Goal: Use online tool/utility: Utilize a website feature to perform a specific function

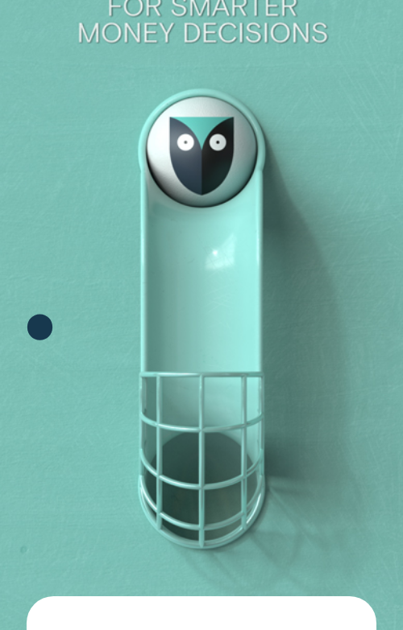
scroll to position [259, 0]
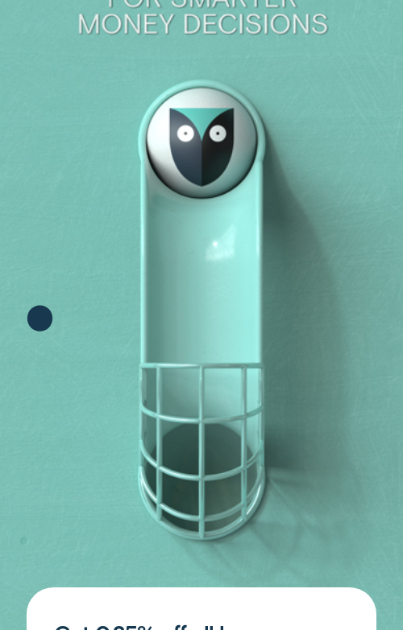
drag, startPoint x: 47, startPoint y: 315, endPoint x: 47, endPoint y: 236, distance: 78.9
click at [47, 236] on icon at bounding box center [40, 279] width 151 height 151
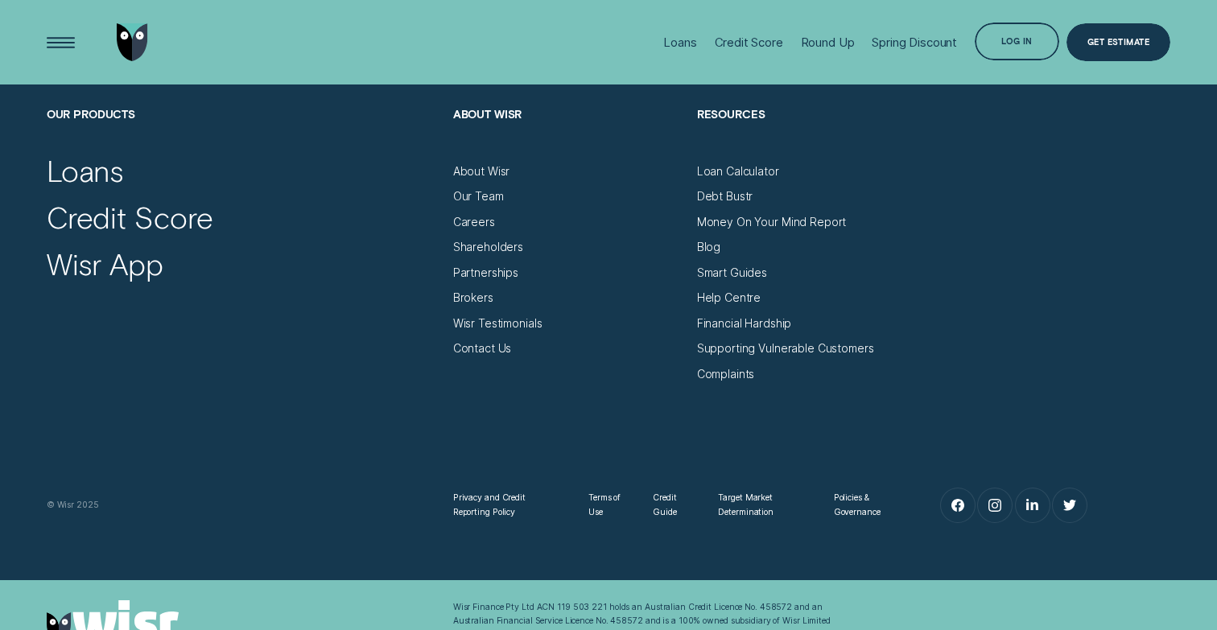
scroll to position [5490, 0]
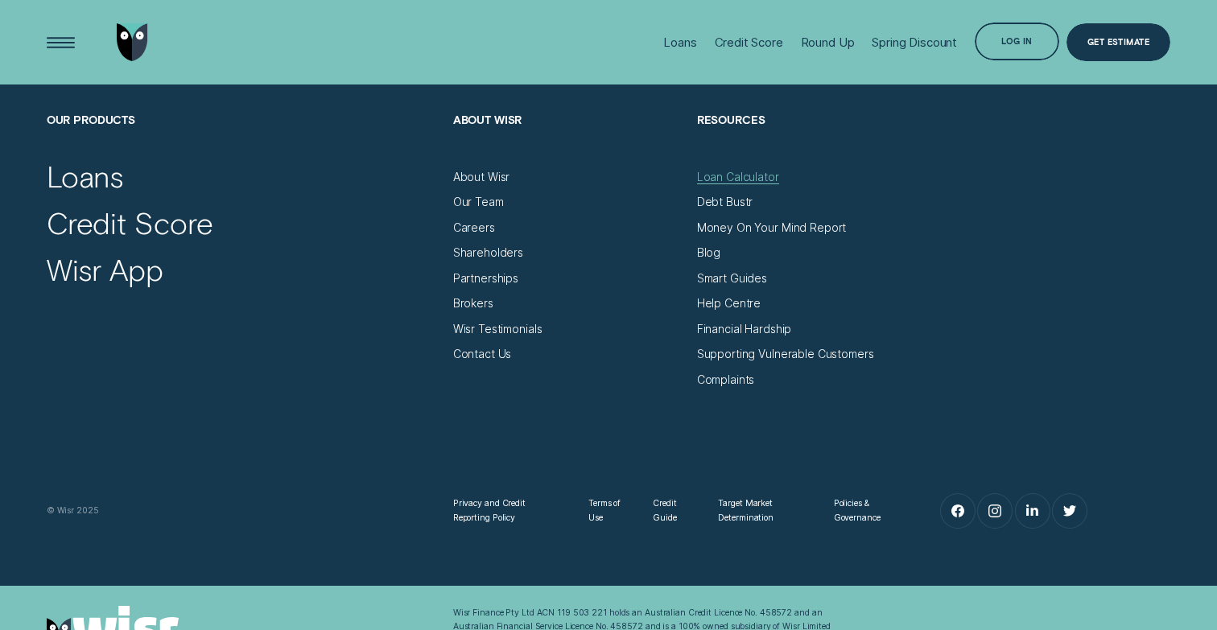
click at [706, 178] on div "Loan Calculator" at bounding box center [738, 177] width 82 height 14
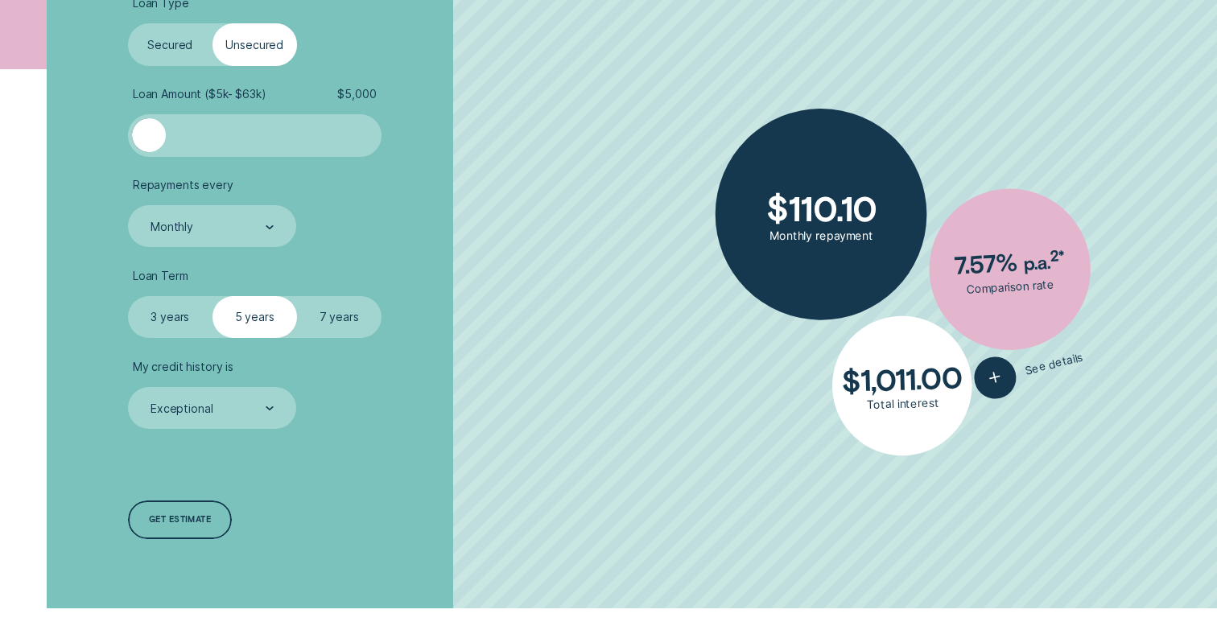
scroll to position [491, 0]
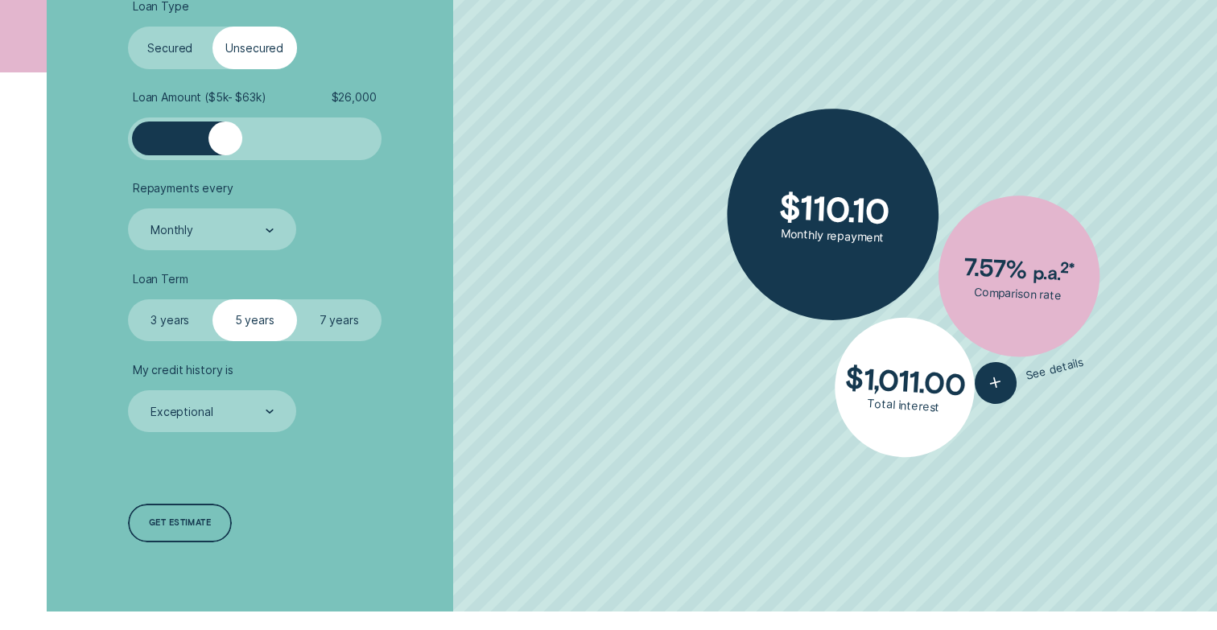
click at [225, 136] on div at bounding box center [255, 139] width 212 height 34
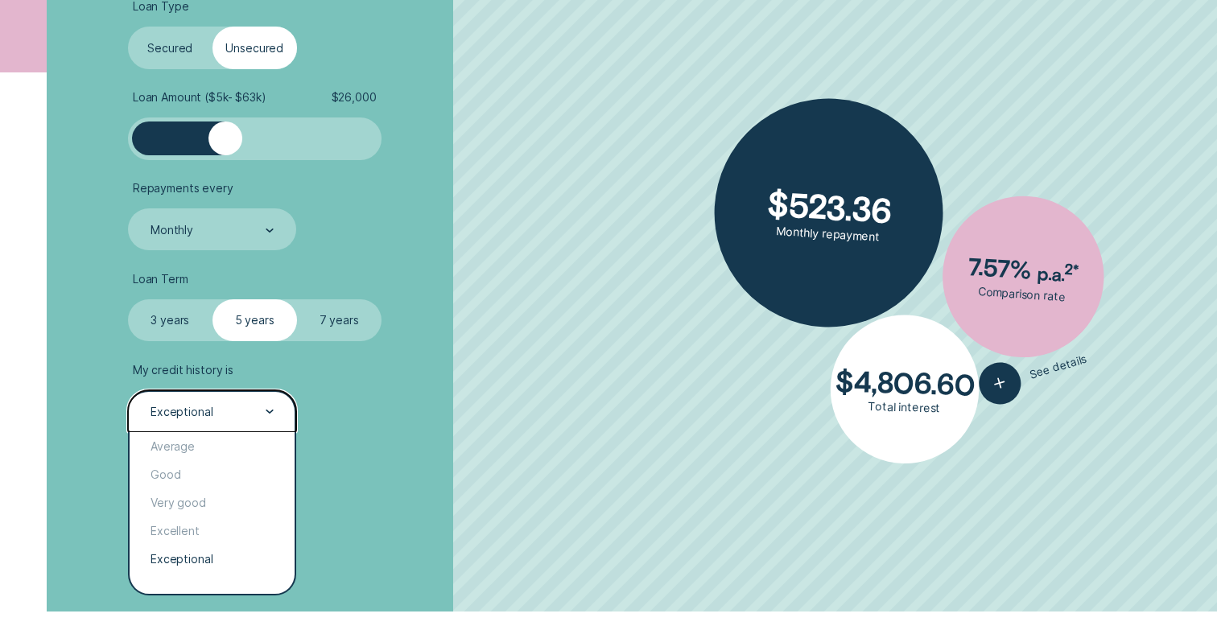
click at [246, 418] on div "Exceptional" at bounding box center [211, 412] width 125 height 16
click at [237, 522] on div "Excellent" at bounding box center [212, 531] width 165 height 28
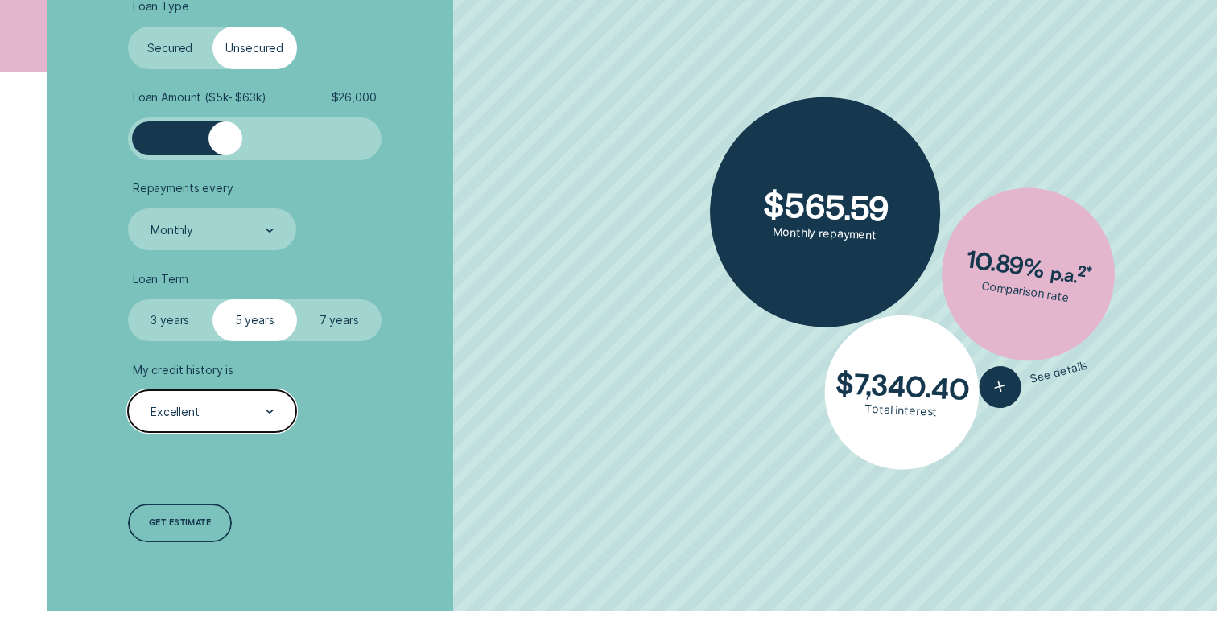
click at [249, 419] on div "Excellent" at bounding box center [211, 412] width 125 height 16
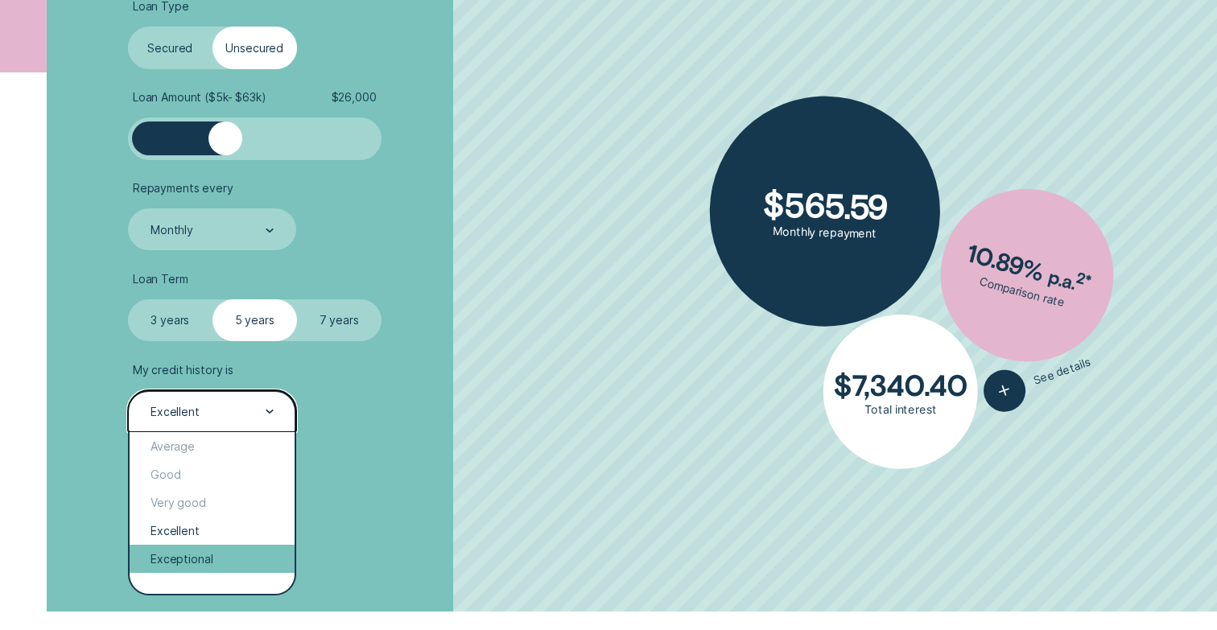
click at [233, 567] on div "Exceptional" at bounding box center [212, 559] width 165 height 28
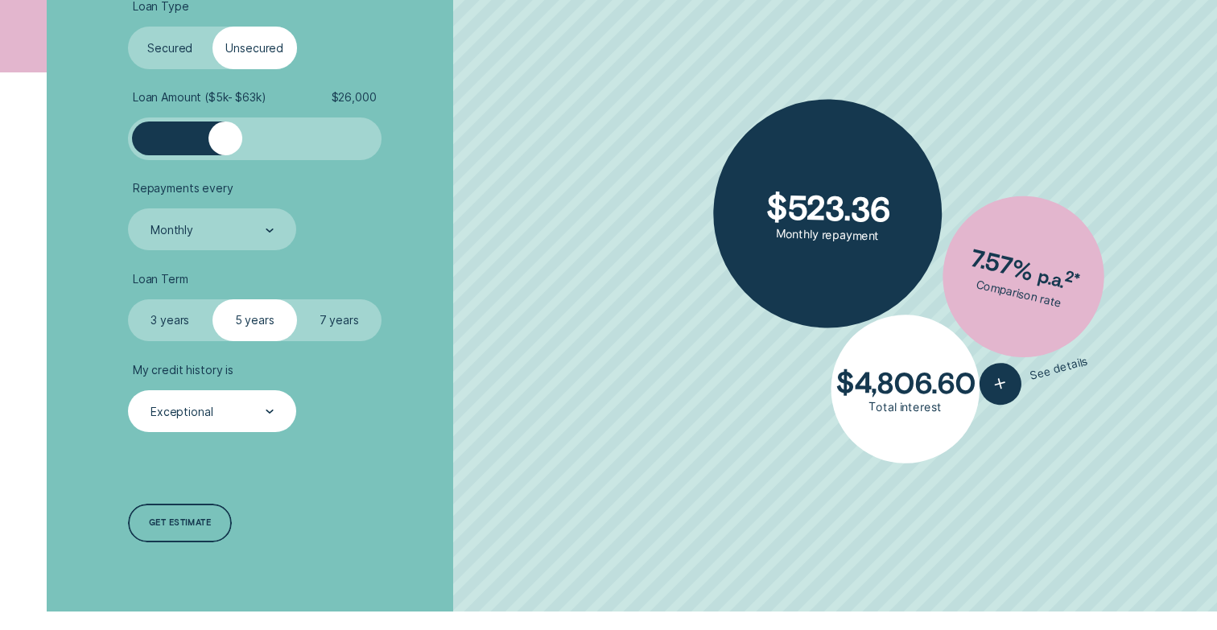
click at [192, 55] on label "Secured" at bounding box center [170, 48] width 85 height 43
click at [128, 27] on input "Secured" at bounding box center [128, 27] width 0 height 0
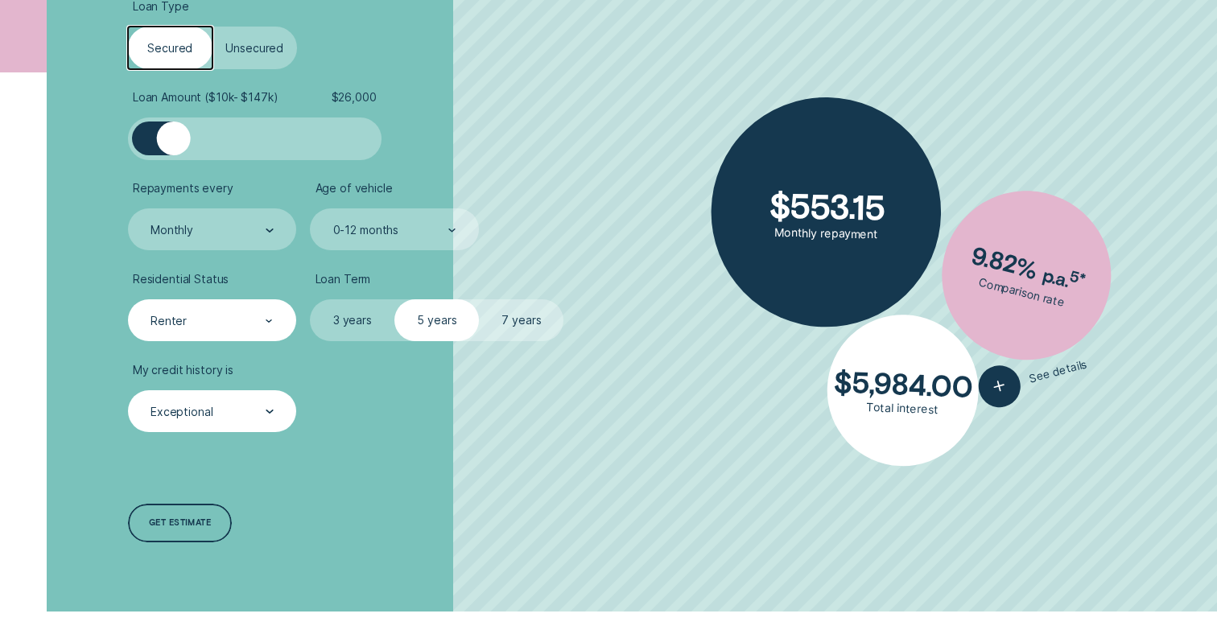
click at [252, 321] on div "Renter" at bounding box center [211, 321] width 125 height 16
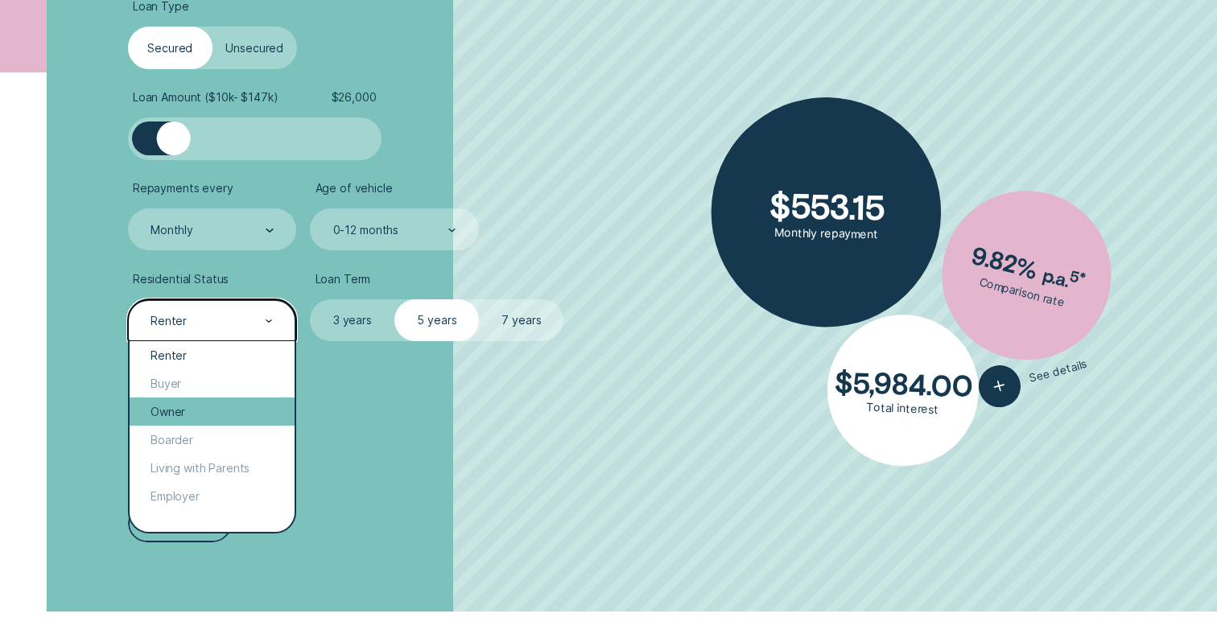
click at [230, 403] on div "Owner" at bounding box center [212, 412] width 165 height 28
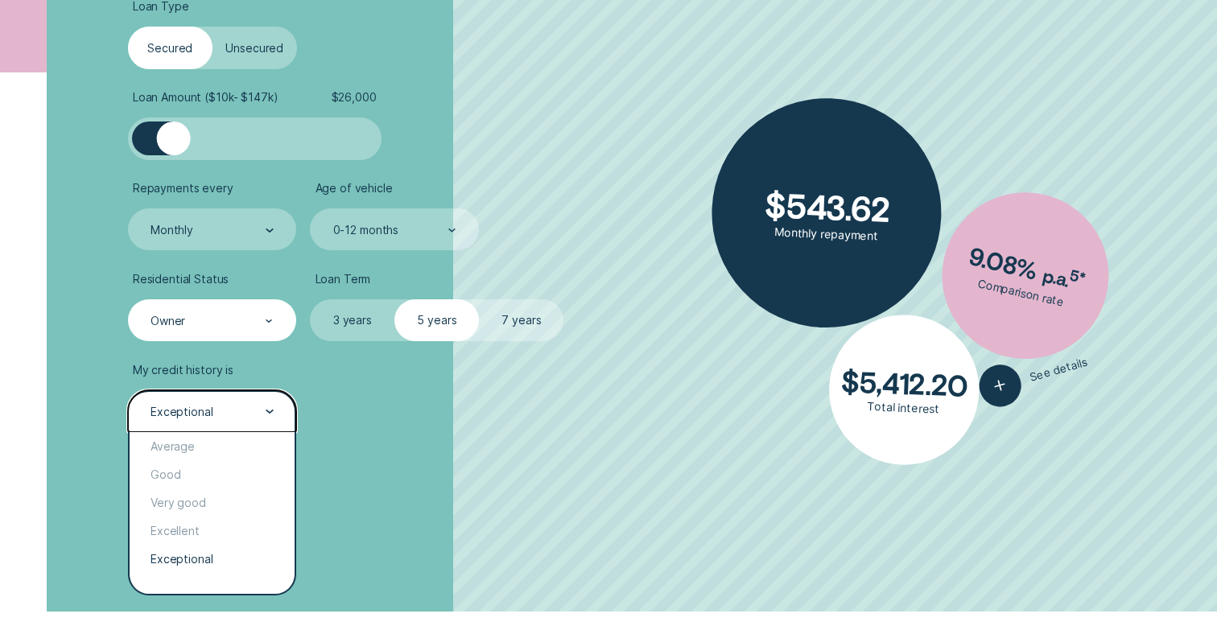
click at [245, 408] on div "Exceptional" at bounding box center [211, 412] width 125 height 16
click at [481, 395] on li "My credit history is option Exceptional, selected. option Exceptional selected,…" at bounding box center [324, 398] width 393 height 70
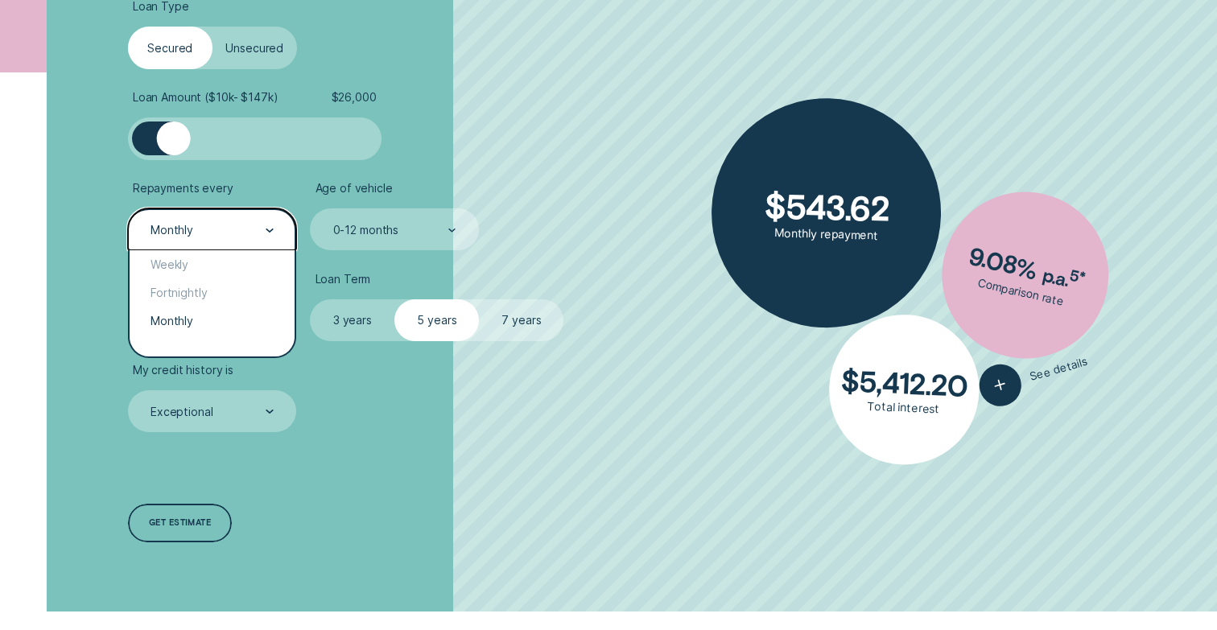
click at [266, 237] on div at bounding box center [270, 230] width 8 height 41
click at [525, 129] on div "Loan Type Select Loan Type Secured Unsecured Loan Amount ( $10k - $147k ) $ 26,…" at bounding box center [324, 272] width 407 height 680
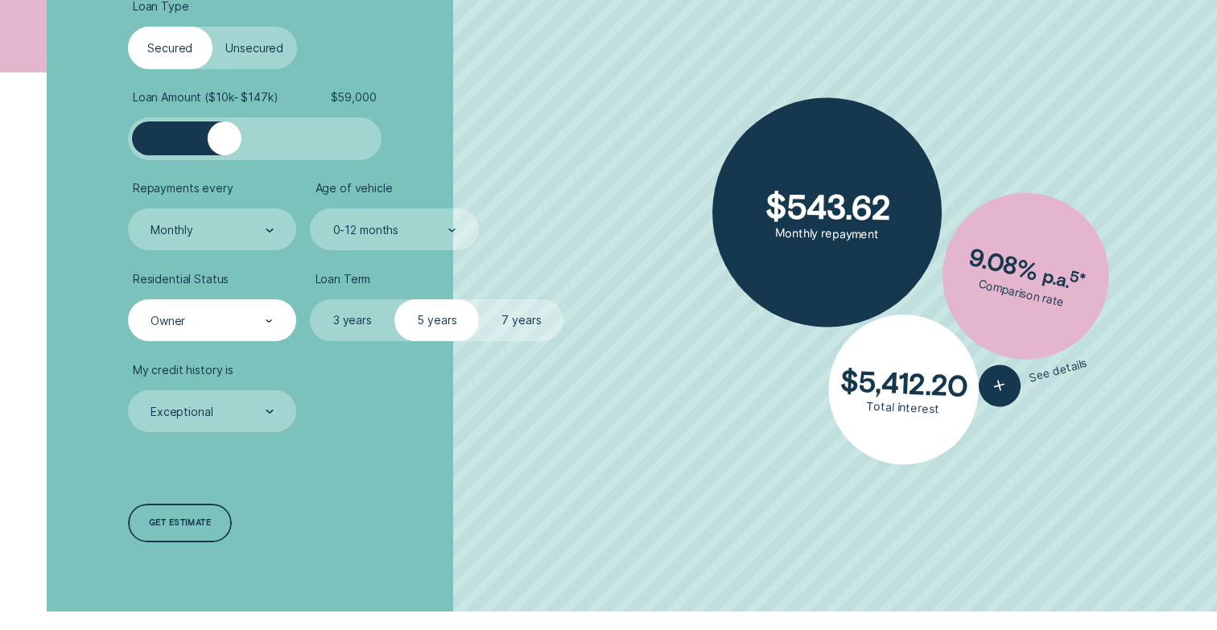
click at [224, 138] on div at bounding box center [255, 139] width 212 height 34
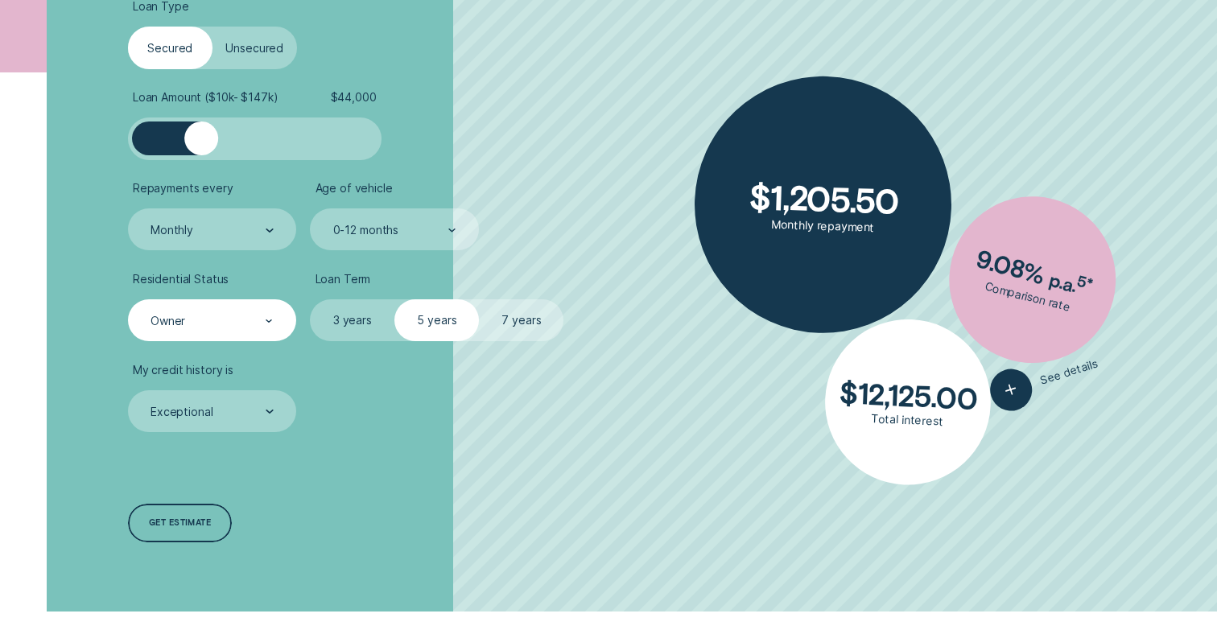
drag, startPoint x: 224, startPoint y: 138, endPoint x: 191, endPoint y: 138, distance: 33.0
click at [191, 138] on div at bounding box center [201, 139] width 34 height 34
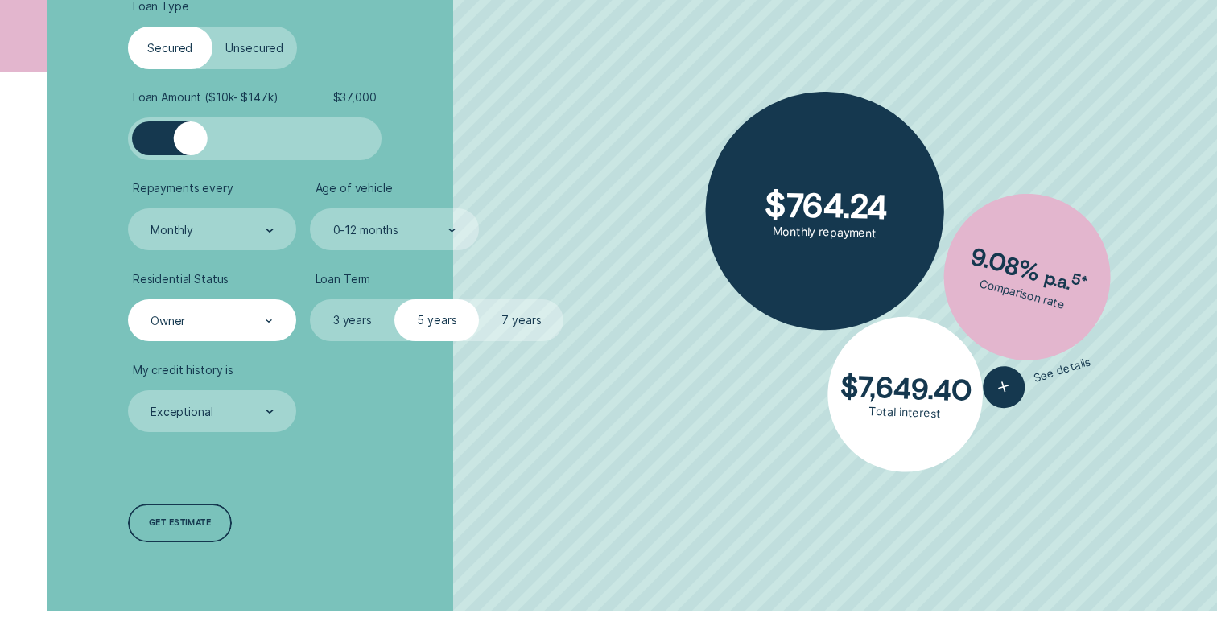
scroll to position [1671, 0]
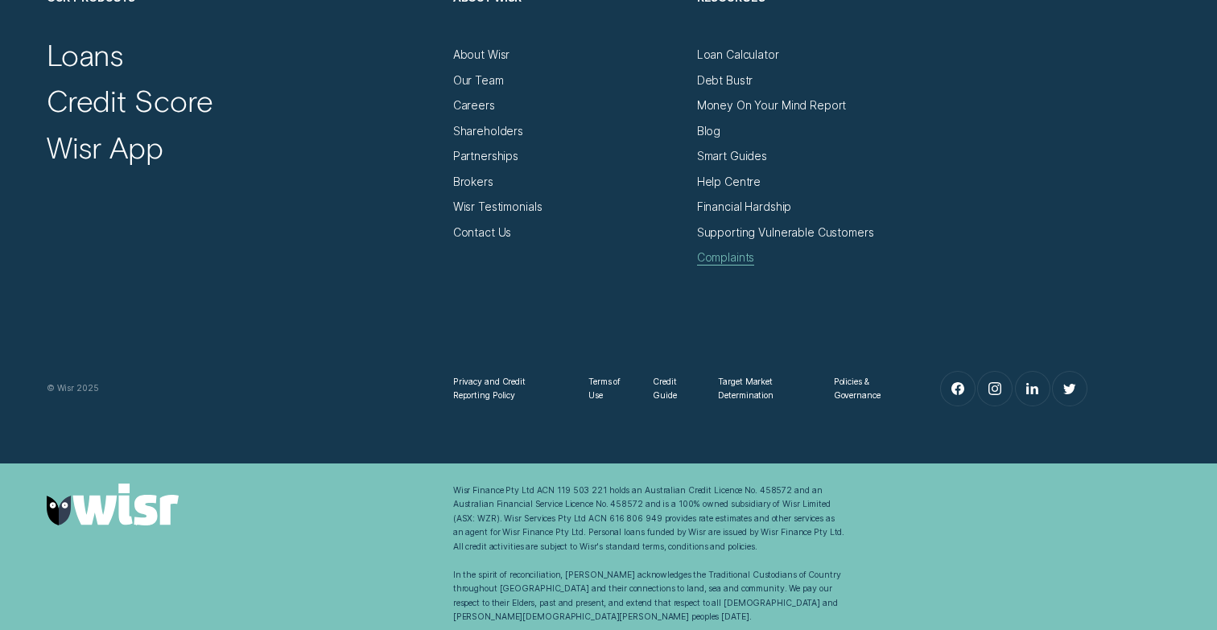
click at [734, 251] on div "Complaints" at bounding box center [726, 257] width 58 height 14
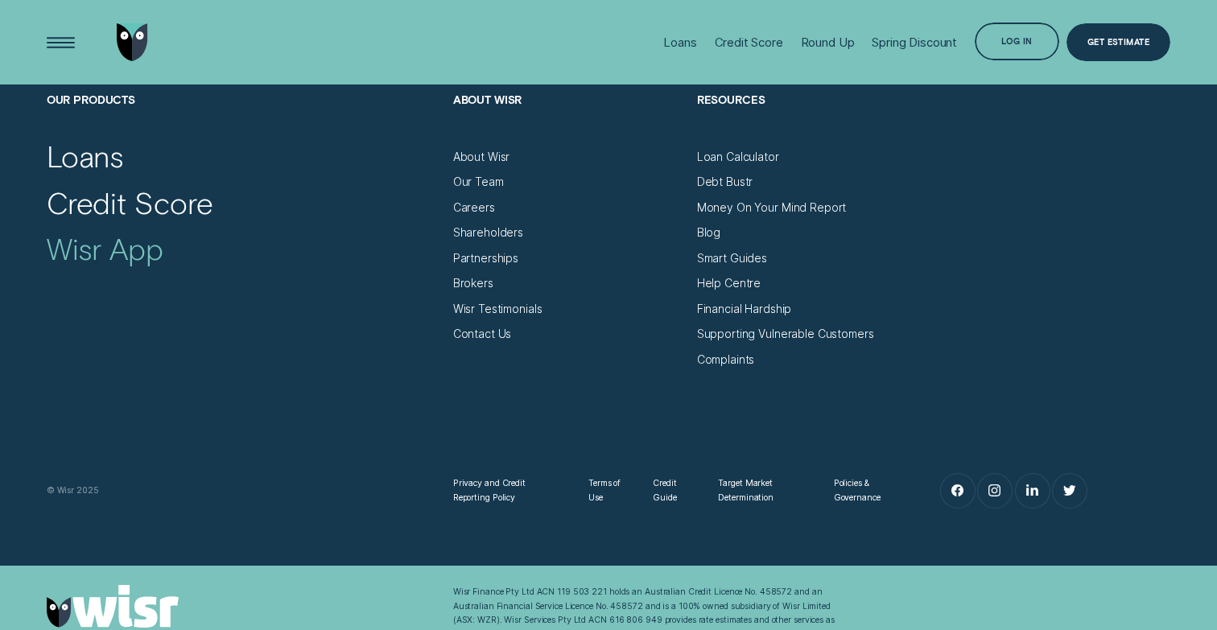
scroll to position [1999, 0]
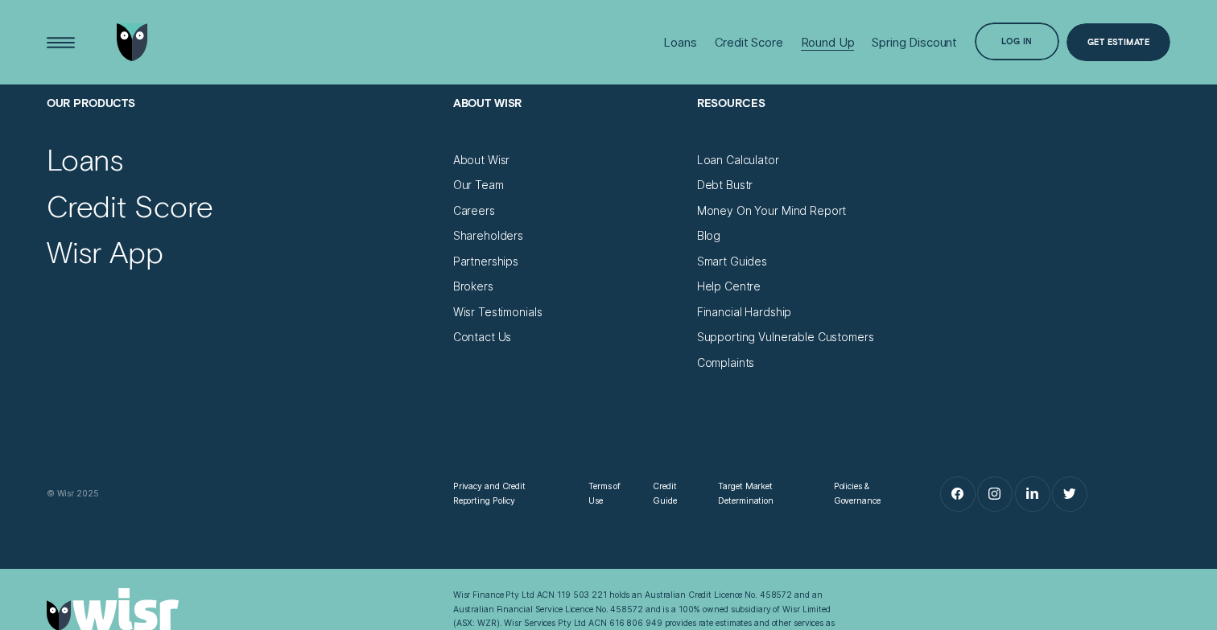
click at [842, 38] on div "Round Up" at bounding box center [828, 42] width 54 height 14
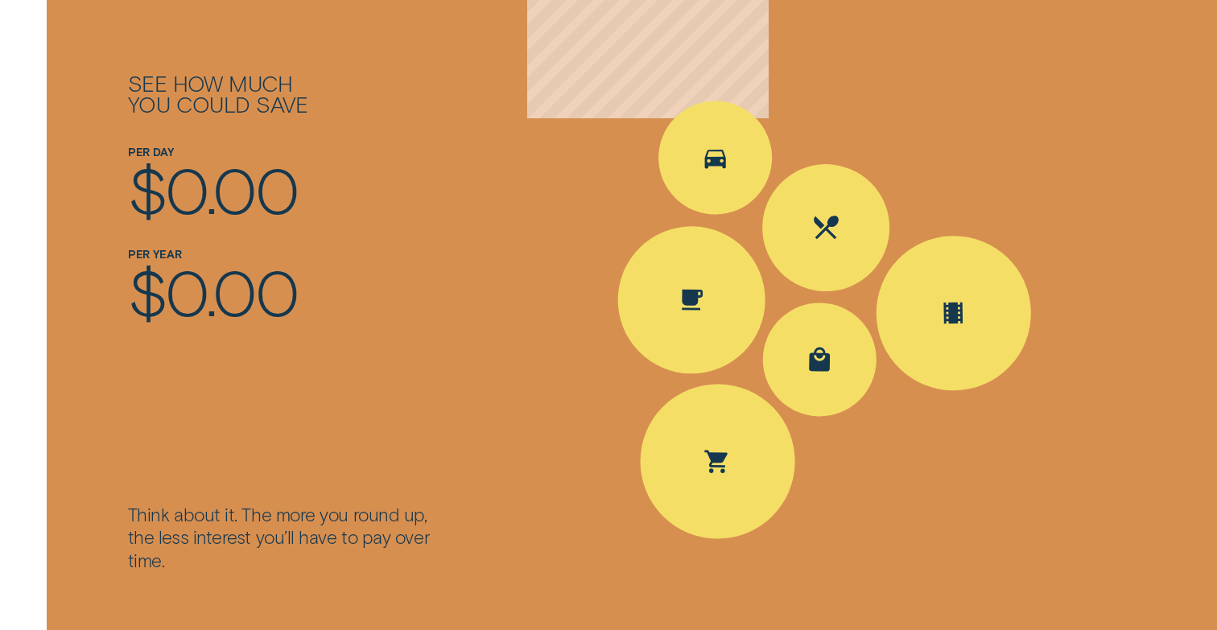
scroll to position [1912, 0]
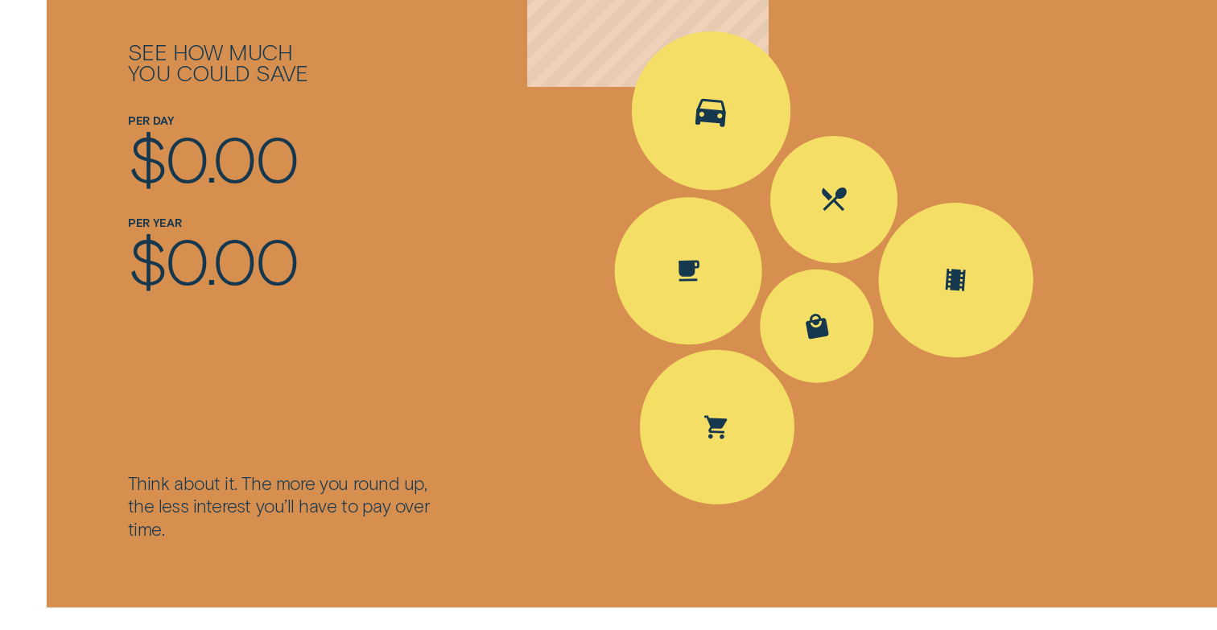
click at [692, 111] on div "Spent Transport $5.60; The round up $0.40" at bounding box center [711, 110] width 173 height 173
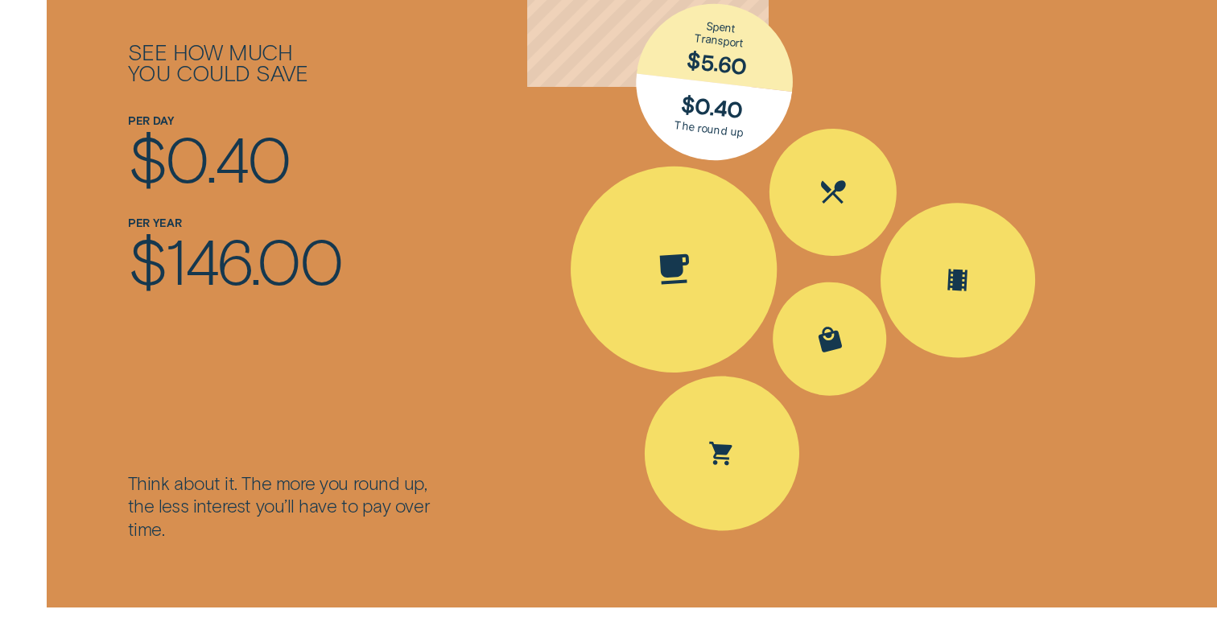
click at [706, 221] on div "Spent Coffee $4.20; The round up $0.80" at bounding box center [673, 269] width 218 height 218
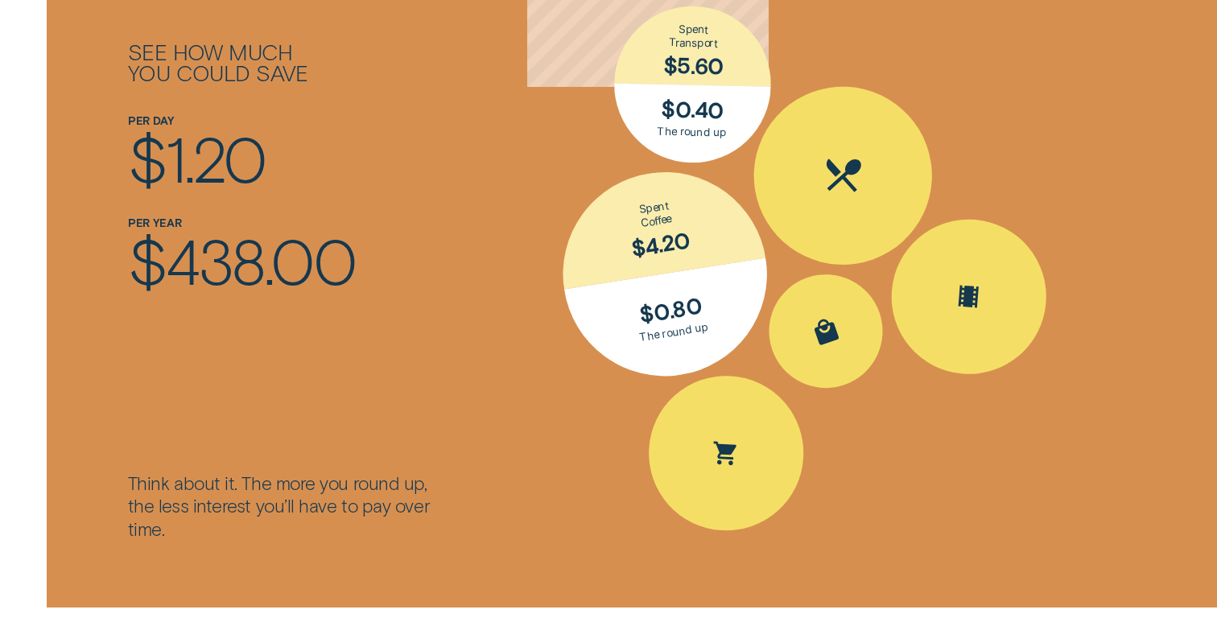
click at [816, 187] on div "Spent Eating out $25.10; The round up $0.90" at bounding box center [842, 175] width 187 height 187
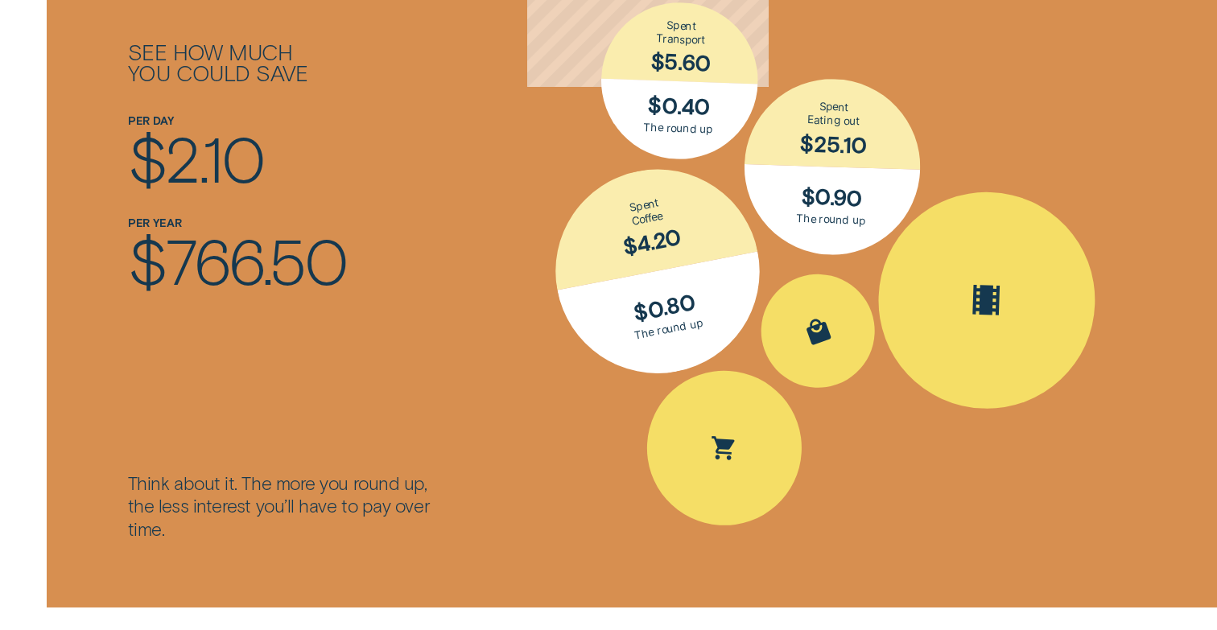
click at [944, 237] on div "Spent Entertainment $16.30; The round up $0.70" at bounding box center [987, 300] width 222 height 222
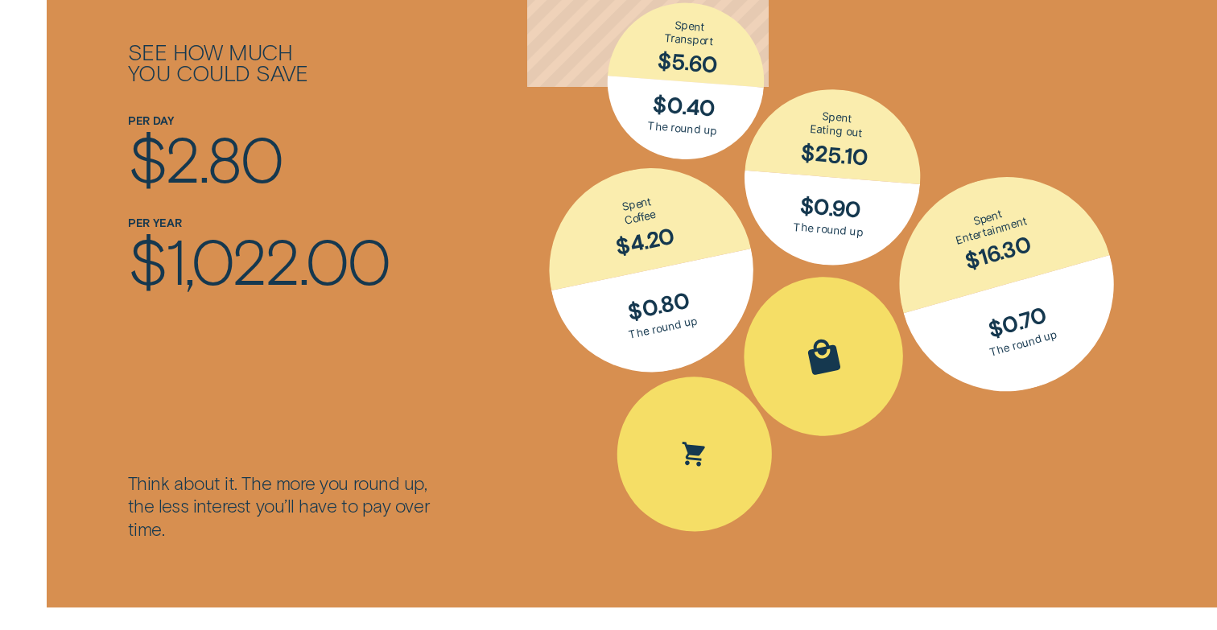
click at [870, 308] on div "Spent Shopping $30.50; The round up $0.50" at bounding box center [824, 357] width 190 height 190
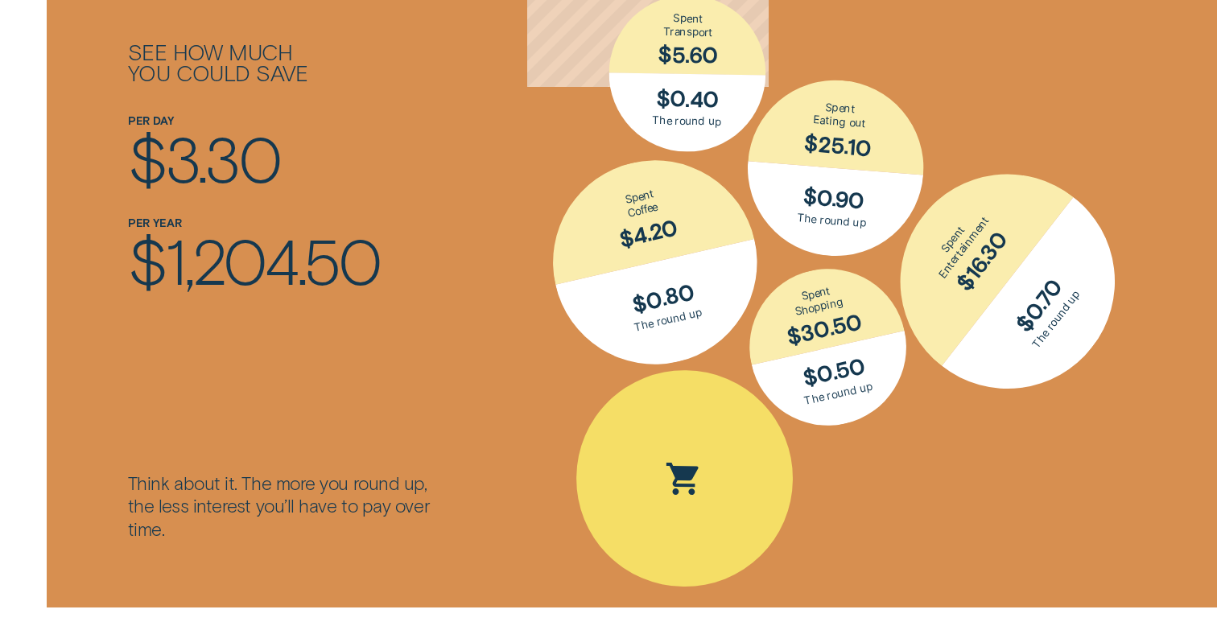
click at [768, 410] on div "Spent Groceries $15.25; The round up $0.75" at bounding box center [684, 478] width 217 height 217
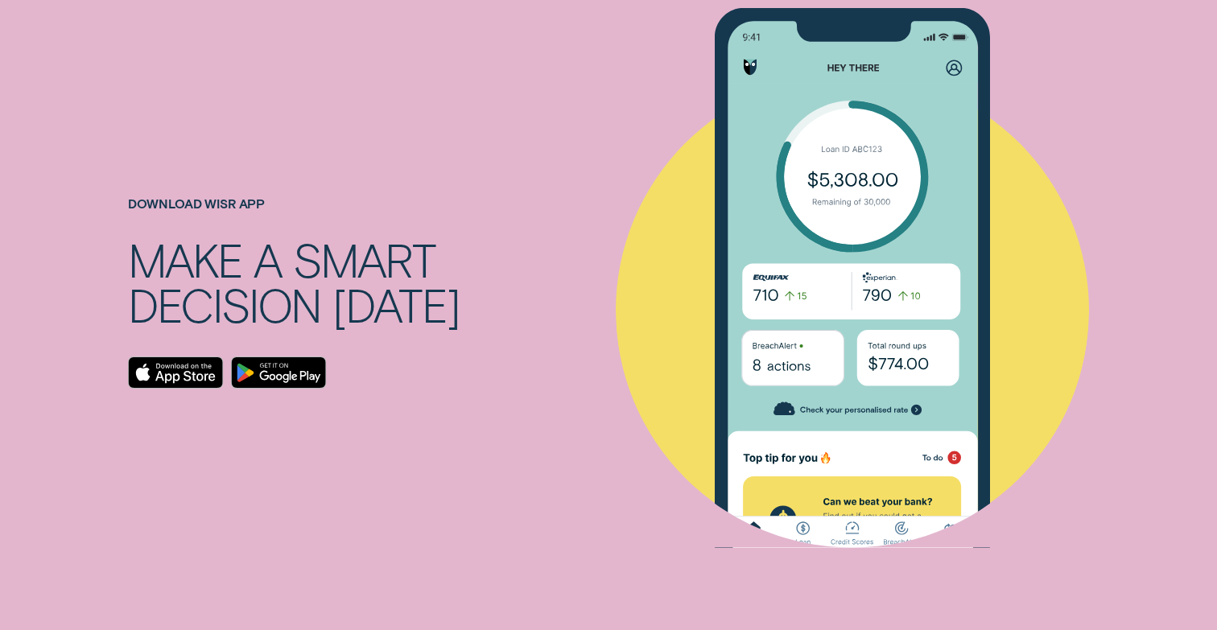
scroll to position [4950, 0]
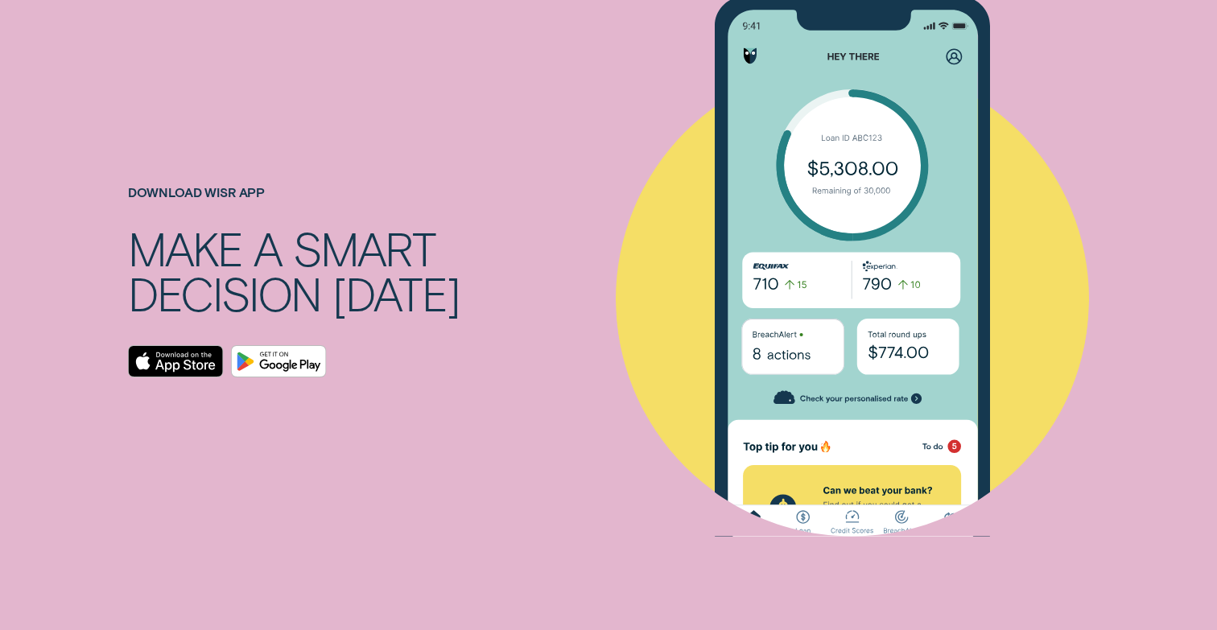
click at [275, 346] on icon "Android App on Google Play" at bounding box center [278, 361] width 94 height 31
click at [194, 361] on icon "Download on the App Store" at bounding box center [194, 365] width 4 height 9
